Goal: Navigation & Orientation: Find specific page/section

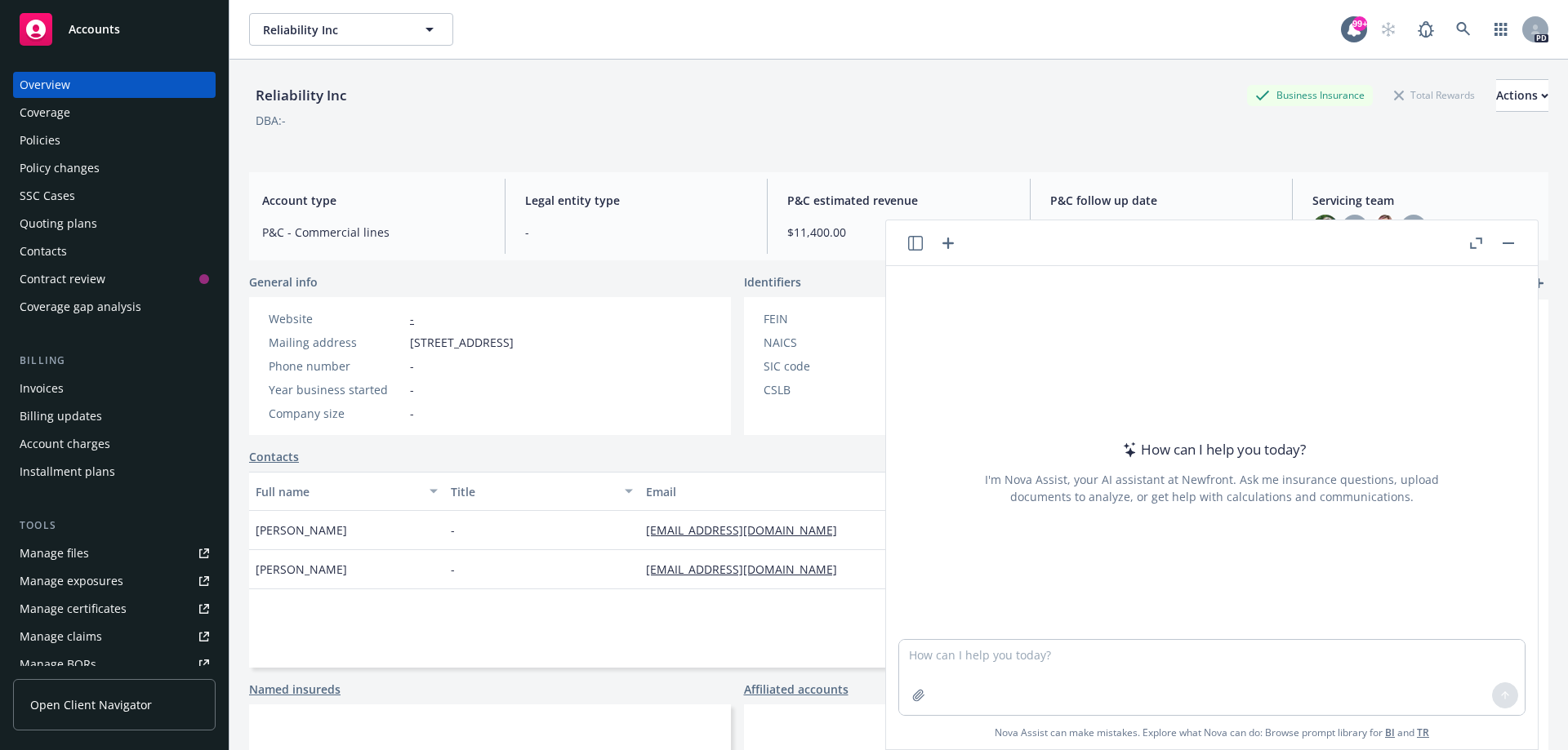
click at [1470, 245] on icon "button" at bounding box center [1475, 243] width 12 height 12
